Goal: Obtain resource: Download file/media

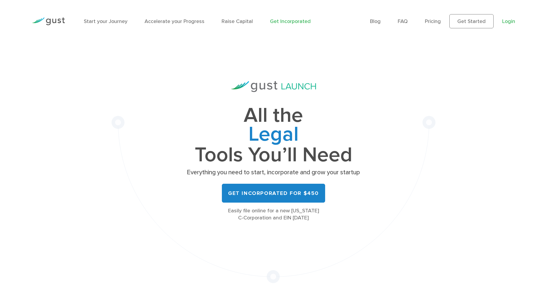
click at [503, 23] on link "Login" at bounding box center [508, 21] width 13 height 6
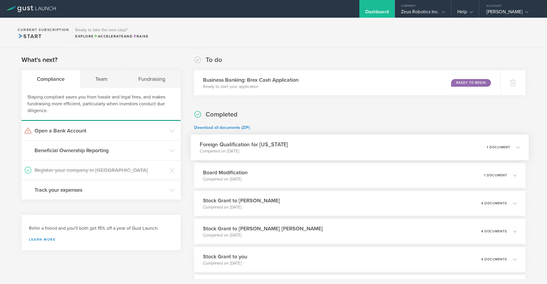
click at [477, 154] on div "Foreign Qualification for [US_STATE] Completed on [DATE] 1 document" at bounding box center [360, 147] width 338 height 26
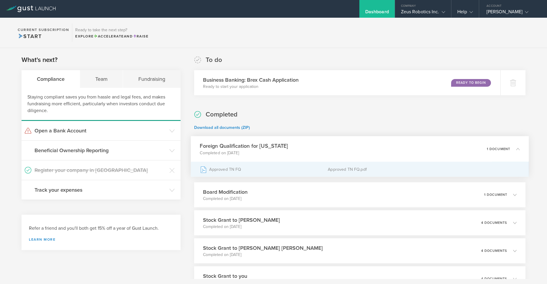
click at [241, 168] on div "Approved TN FQ" at bounding box center [264, 169] width 128 height 15
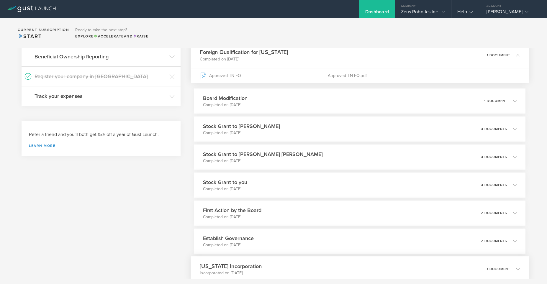
scroll to position [133, 0]
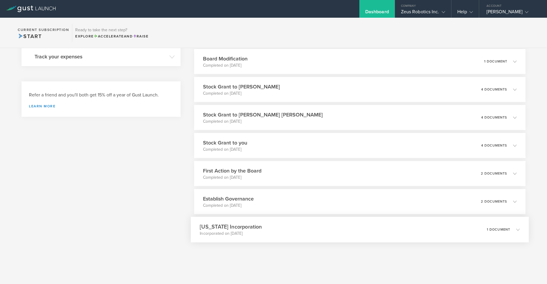
click at [228, 226] on h3 "[US_STATE] Incorporation" at bounding box center [231, 227] width 62 height 8
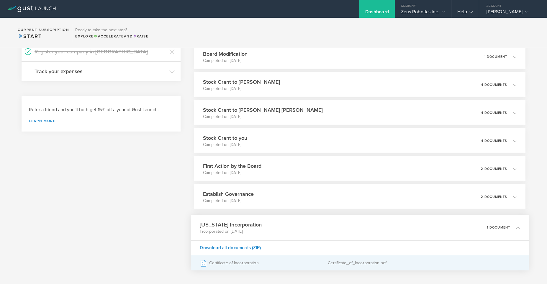
click at [220, 265] on div "Certificate of Incorporation" at bounding box center [264, 263] width 128 height 15
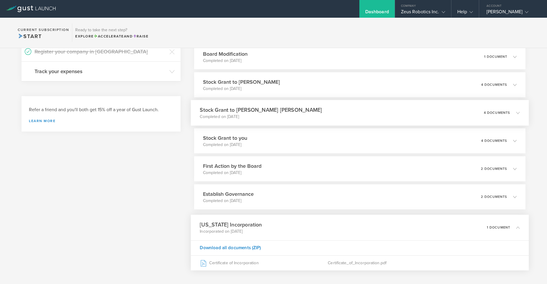
scroll to position [0, 0]
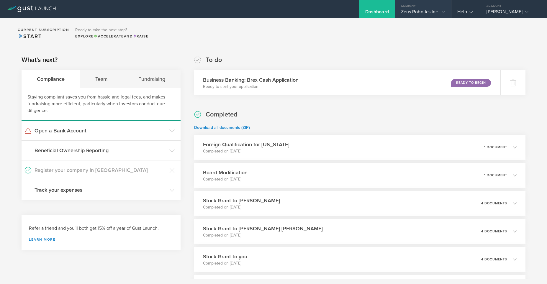
click at [433, 6] on div "Company" at bounding box center [423, 4] width 56 height 9
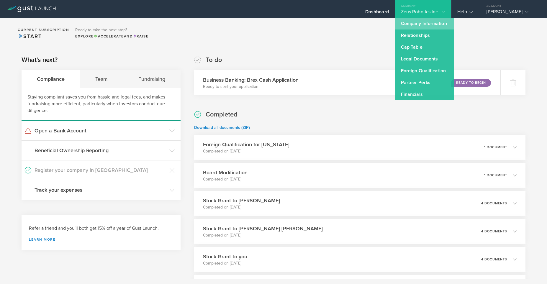
click at [415, 27] on link "Company Information" at bounding box center [424, 24] width 59 height 12
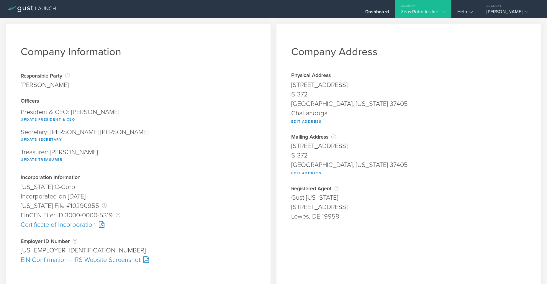
click at [53, 261] on div "EIN Confirmation - IRS Website Screenshot" at bounding box center [138, 259] width 235 height 9
click at [380, 14] on div "Dashboard" at bounding box center [377, 13] width 24 height 9
